Goal: Entertainment & Leisure: Consume media (video, audio)

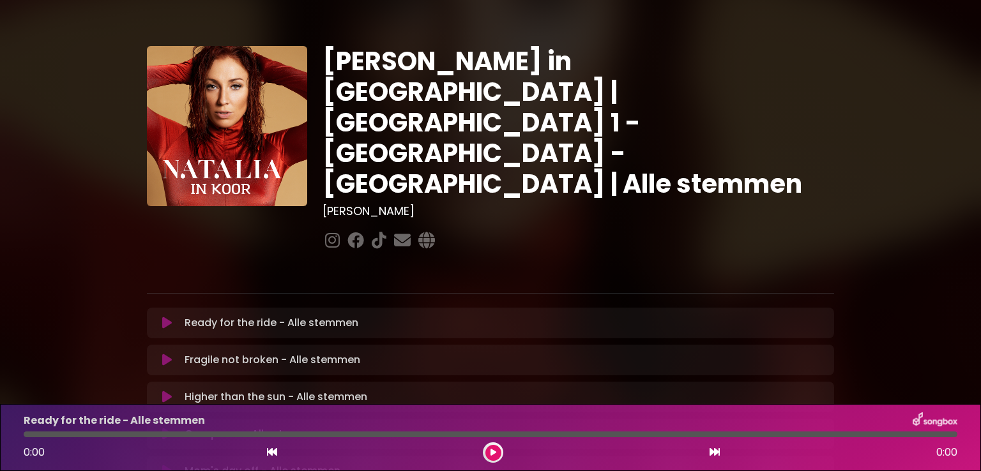
click at [162, 317] on icon at bounding box center [167, 323] width 10 height 13
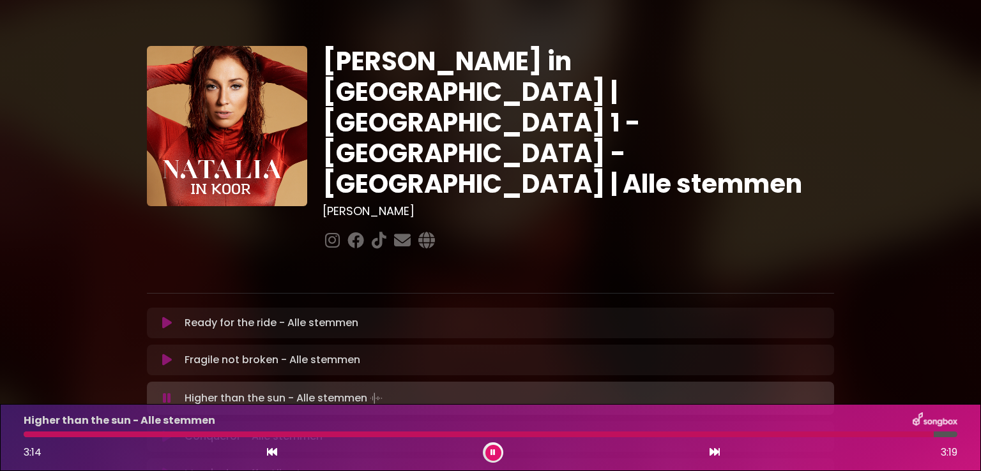
click at [489, 452] on button at bounding box center [493, 453] width 16 height 16
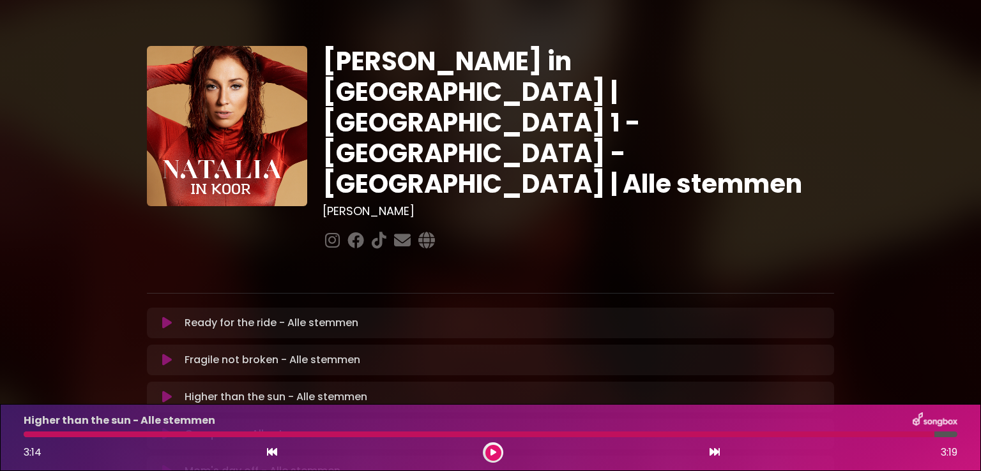
click at [165, 428] on icon at bounding box center [167, 434] width 10 height 13
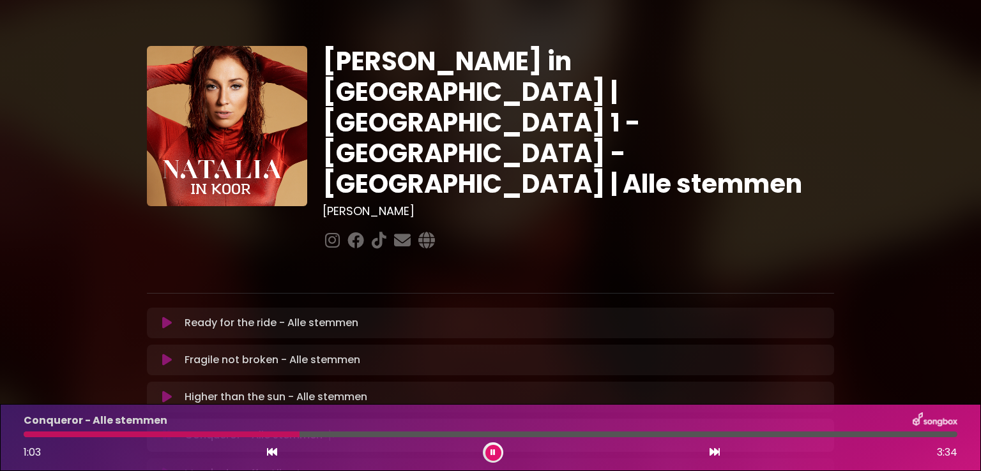
click at [491, 450] on icon at bounding box center [493, 453] width 5 height 8
click at [493, 462] on div at bounding box center [493, 453] width 20 height 20
click at [494, 453] on icon at bounding box center [494, 453] width 6 height 8
click at [243, 433] on div at bounding box center [167, 435] width 286 height 6
click at [934, 178] on div "[PERSON_NAME] in [GEOGRAPHIC_DATA] | [GEOGRAPHIC_DATA] 1 - [GEOGRAPHIC_DATA] - …" at bounding box center [490, 392] width 981 height 755
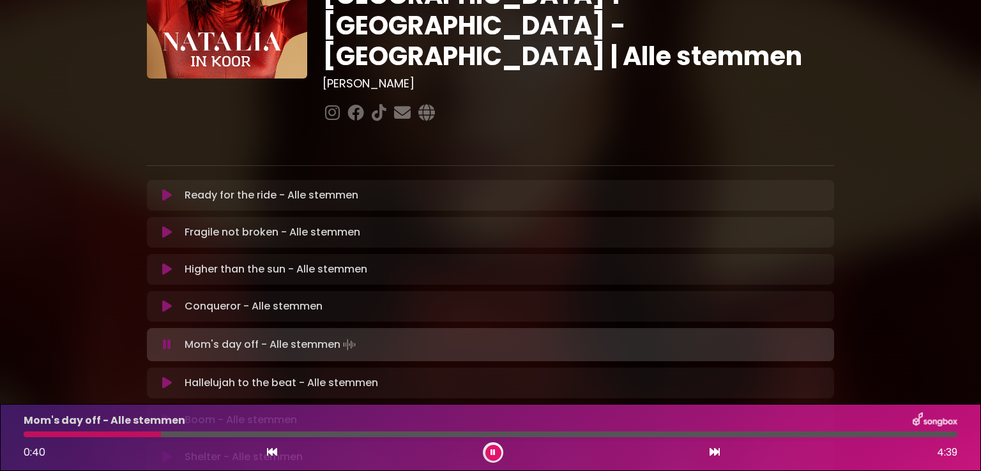
scroll to position [153, 0]
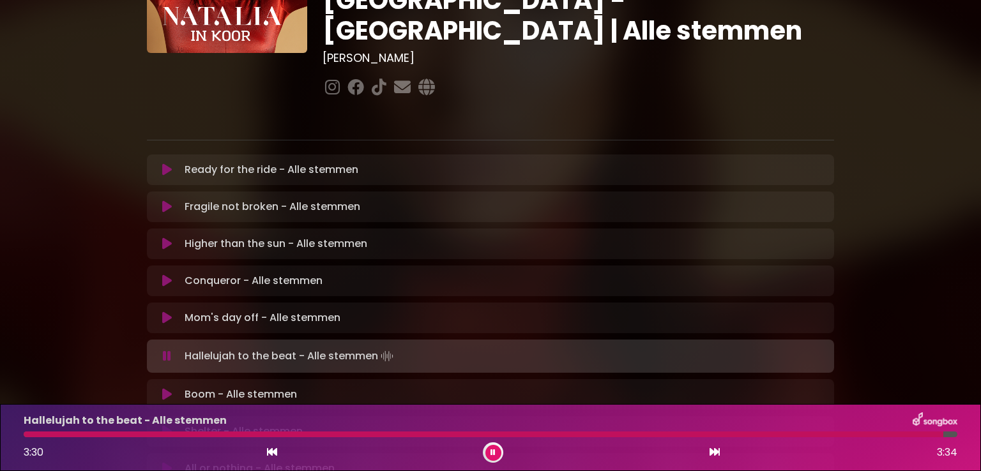
click at [492, 453] on icon at bounding box center [493, 453] width 5 height 8
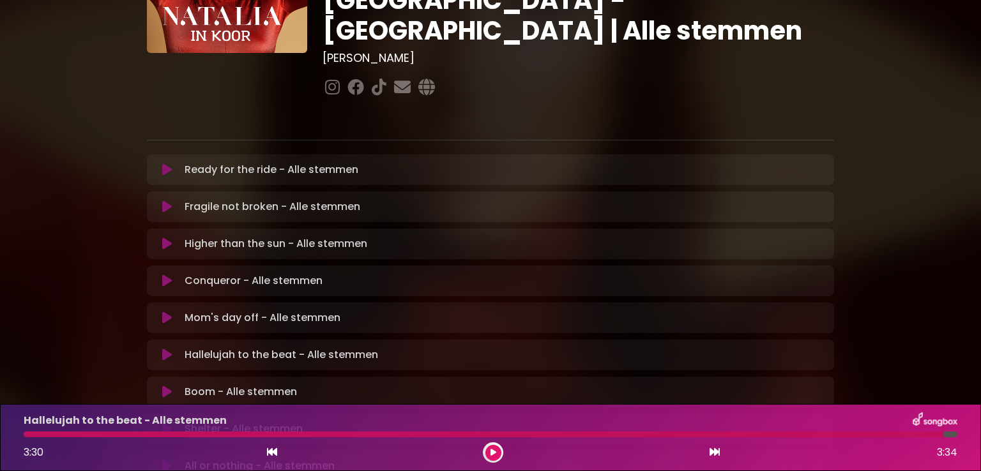
click at [164, 386] on icon at bounding box center [167, 392] width 10 height 13
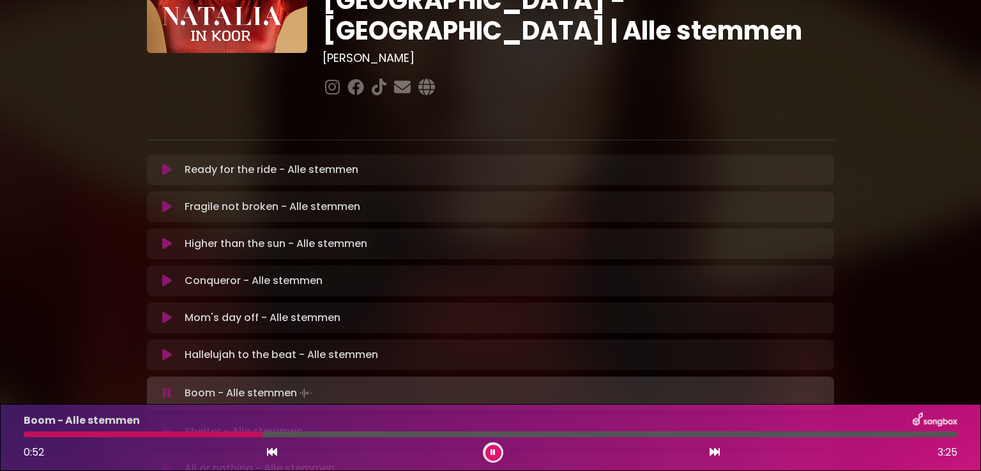
click at [493, 453] on icon at bounding box center [493, 453] width 5 height 8
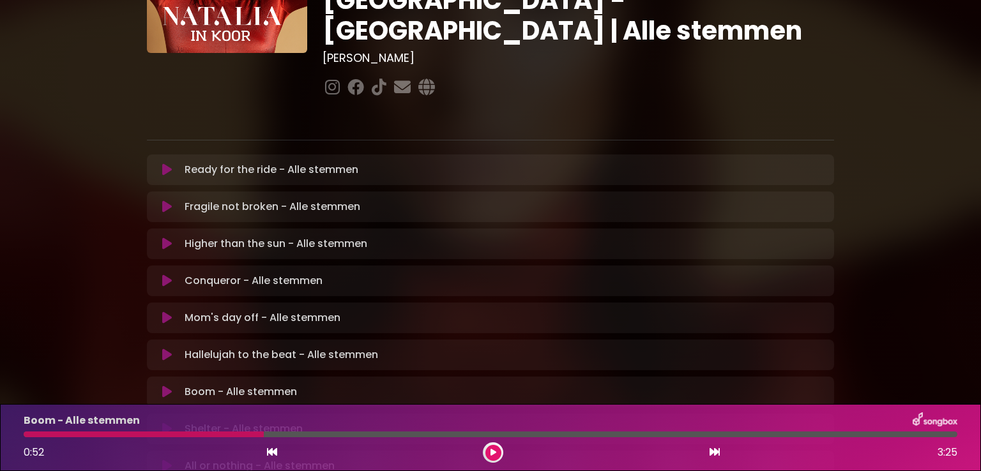
click at [494, 448] on button at bounding box center [493, 453] width 16 height 16
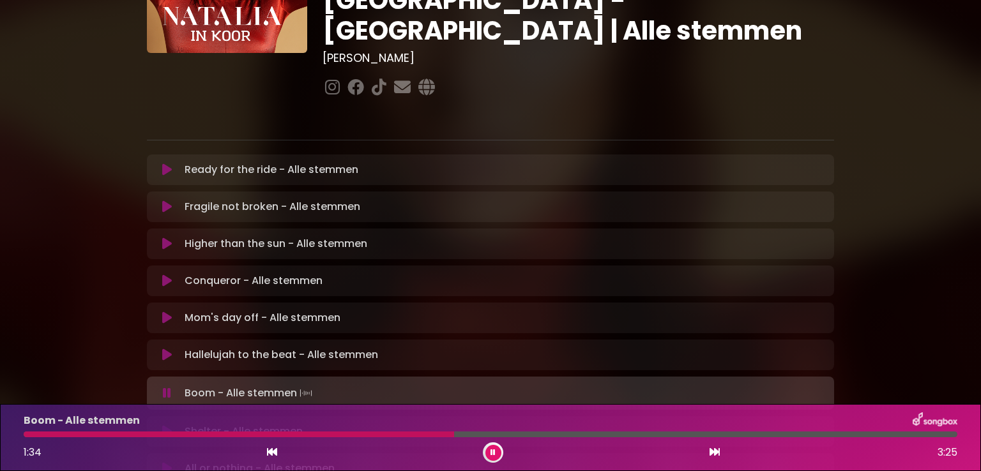
click at [494, 450] on icon at bounding box center [493, 453] width 5 height 8
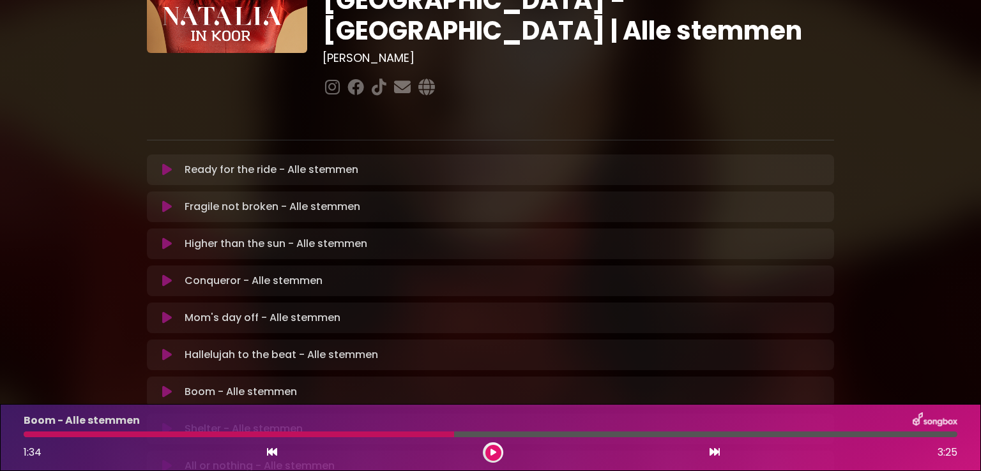
click at [493, 451] on icon at bounding box center [494, 453] width 6 height 8
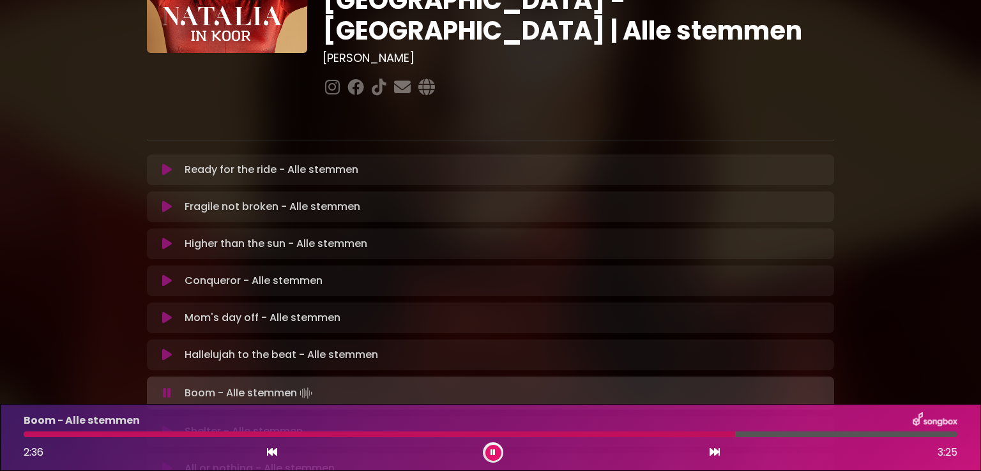
click at [495, 450] on icon at bounding box center [493, 453] width 5 height 8
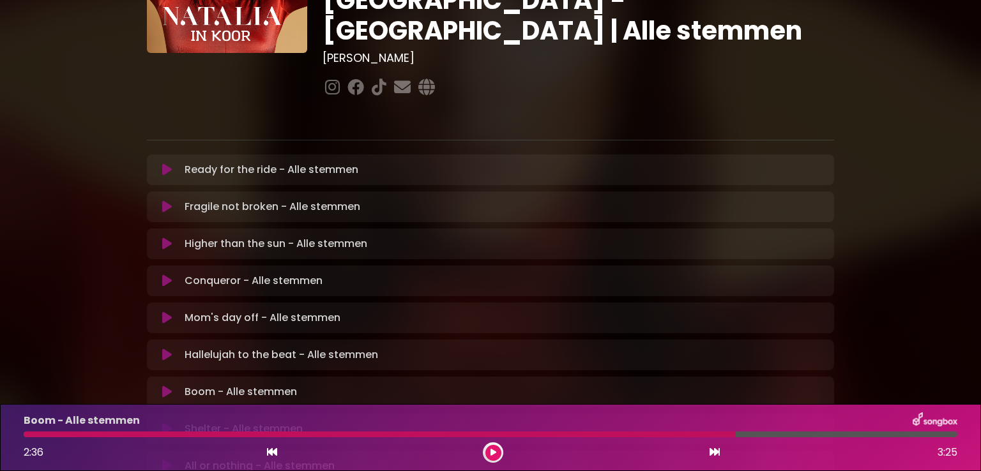
click at [495, 453] on icon at bounding box center [494, 453] width 6 height 8
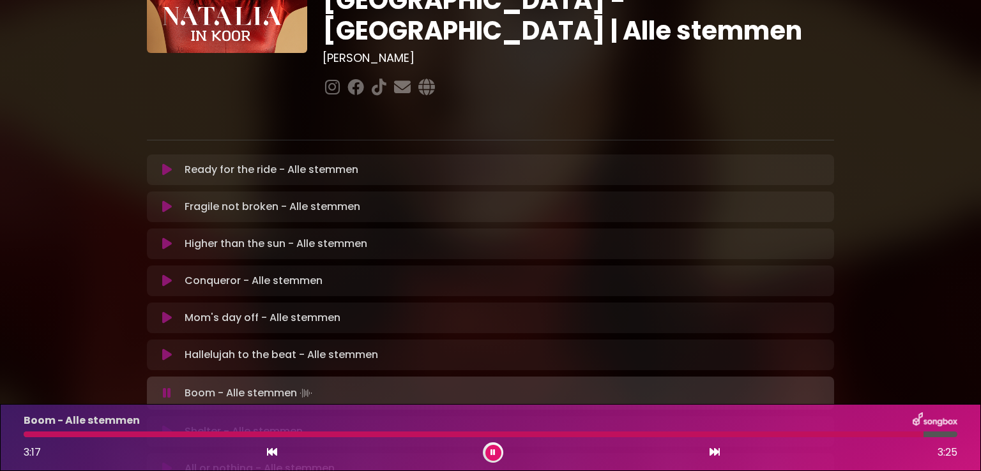
click at [499, 452] on button at bounding box center [493, 453] width 16 height 16
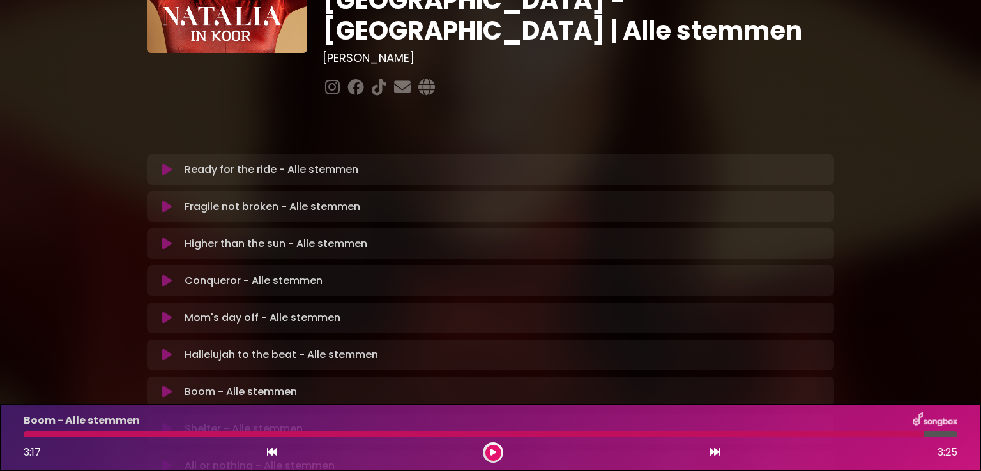
click at [492, 452] on icon at bounding box center [494, 453] width 6 height 8
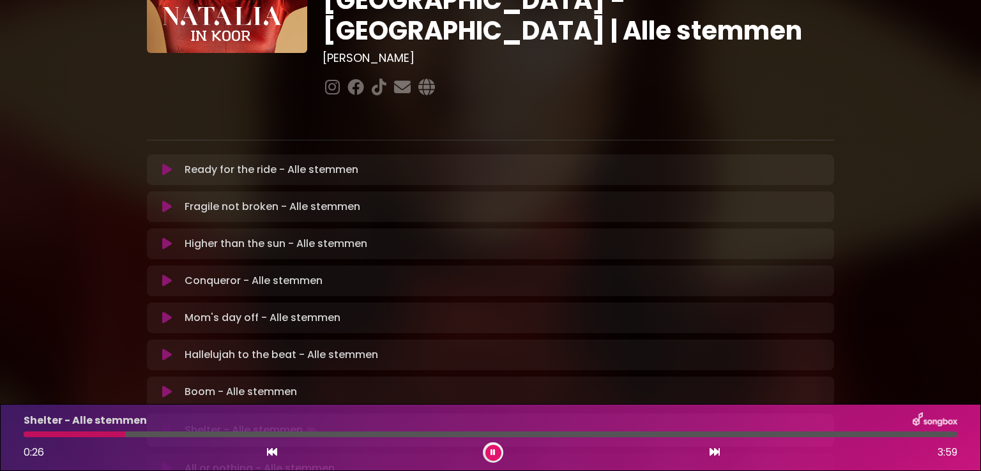
click at [492, 452] on icon at bounding box center [493, 453] width 5 height 8
click at [493, 449] on icon at bounding box center [494, 453] width 6 height 8
click at [492, 444] on div at bounding box center [493, 453] width 20 height 20
click at [492, 450] on icon at bounding box center [493, 453] width 5 height 8
click at [498, 451] on button at bounding box center [493, 453] width 16 height 16
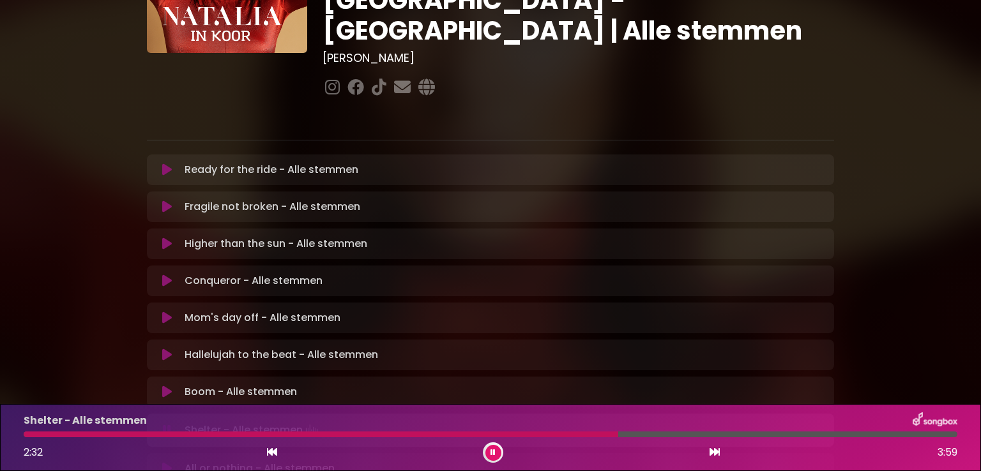
click at [490, 450] on button at bounding box center [493, 453] width 16 height 16
click at [492, 452] on icon at bounding box center [494, 453] width 6 height 8
click at [493, 455] on icon at bounding box center [493, 453] width 5 height 8
